Goal: Information Seeking & Learning: Learn about a topic

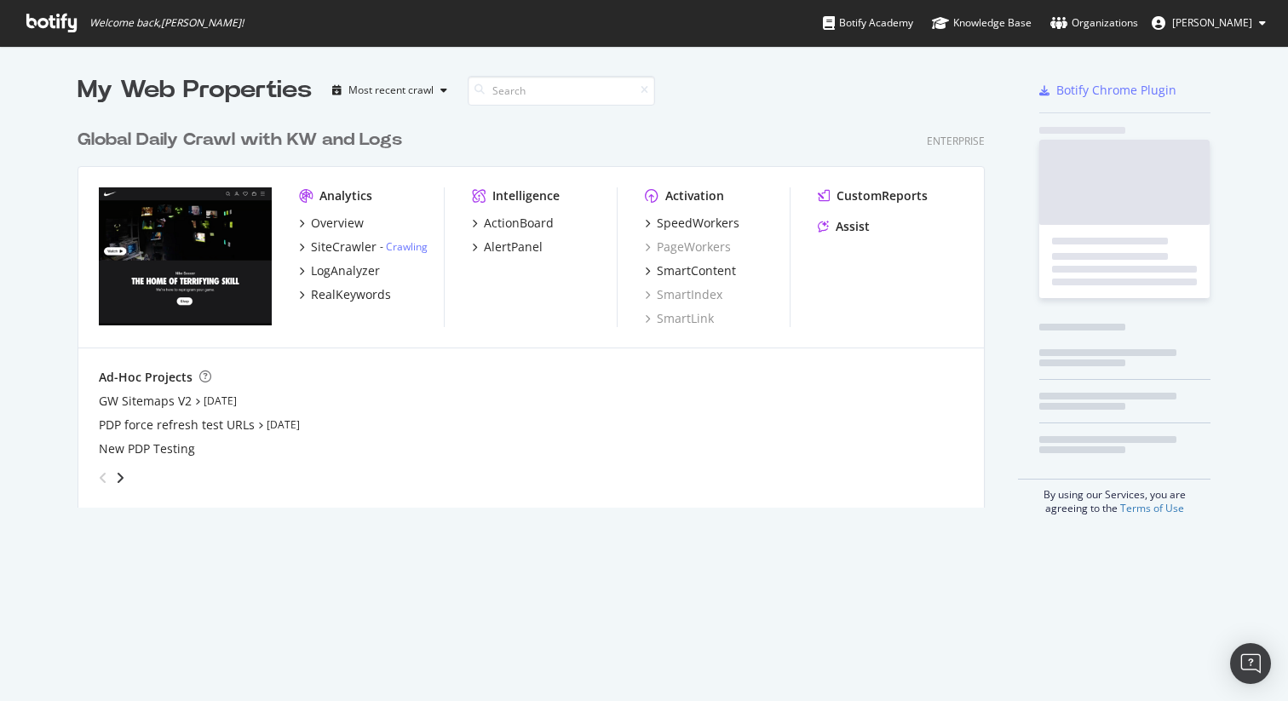
scroll to position [400, 921]
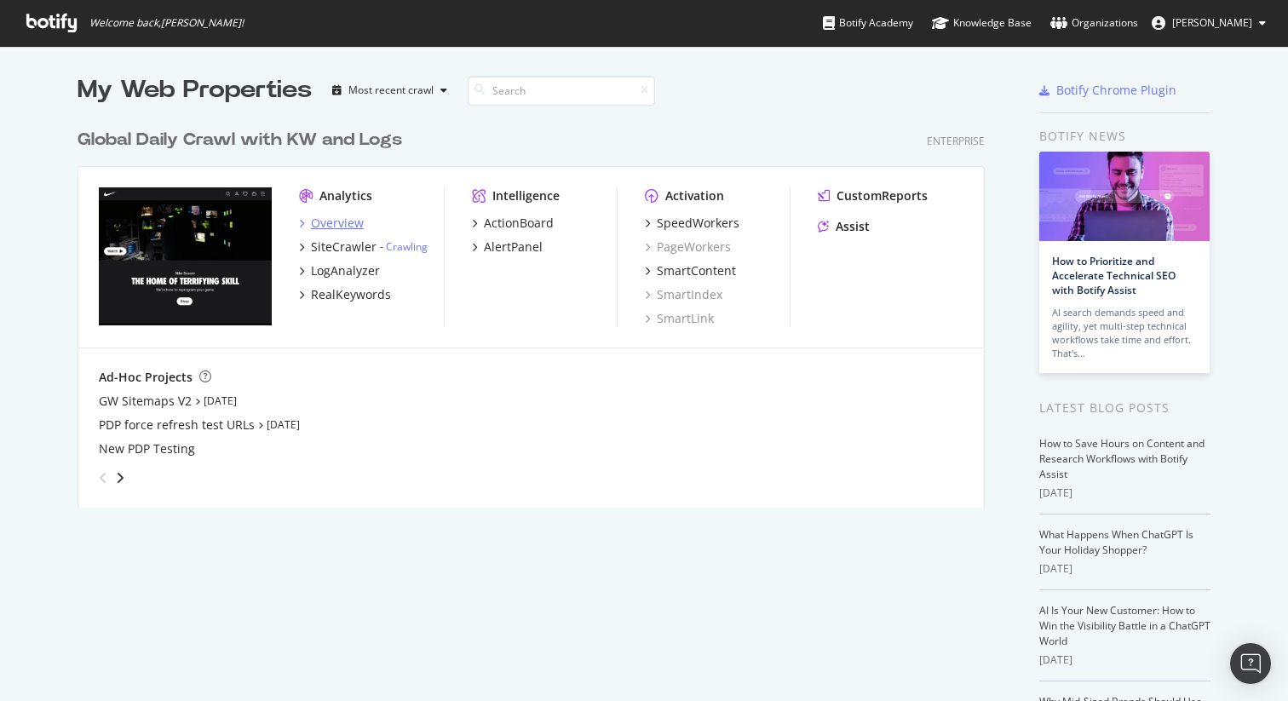
click at [333, 227] on div "Overview" at bounding box center [337, 223] width 53 height 17
